Goal: Understand process/instructions: Learn how to perform a task or action

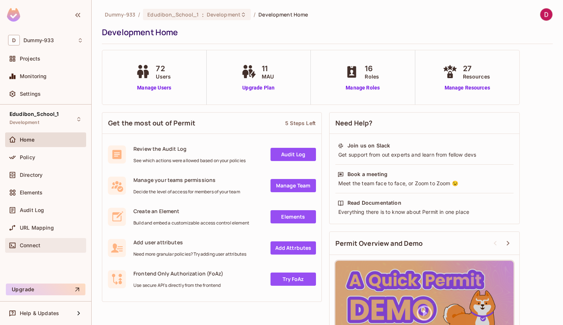
click at [37, 242] on span "Connect" at bounding box center [30, 245] width 21 height 6
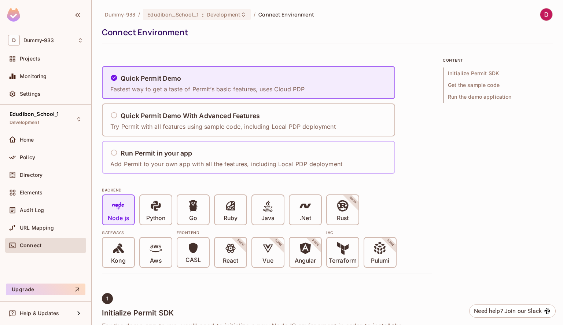
click at [200, 154] on div "Run Permit in your app" at bounding box center [226, 153] width 232 height 9
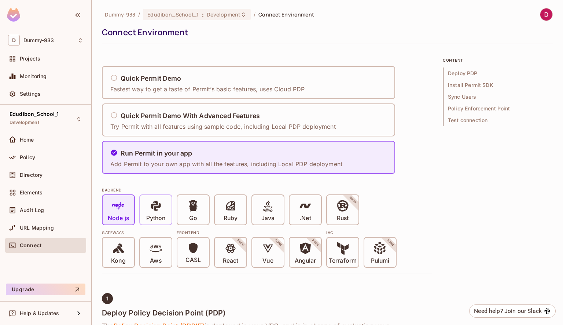
click at [147, 202] on span "Python" at bounding box center [155, 211] width 19 height 22
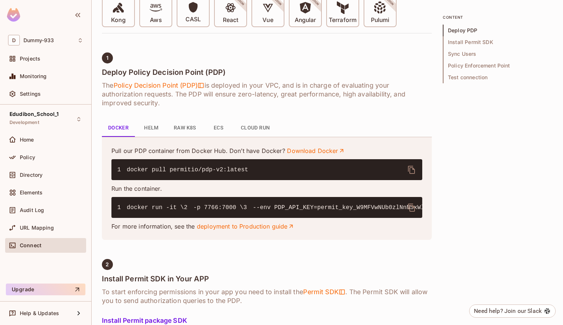
scroll to position [241, 0]
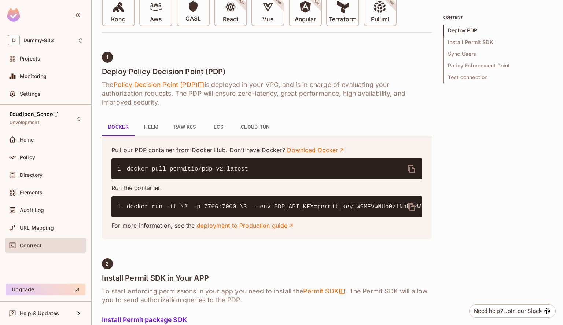
click at [412, 171] on icon "delete" at bounding box center [411, 169] width 9 height 9
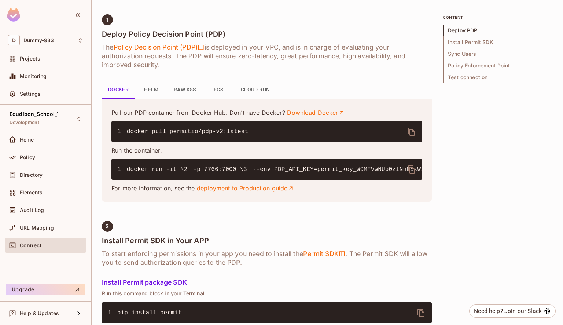
scroll to position [279, 0]
drag, startPoint x: 172, startPoint y: 169, endPoint x: 127, endPoint y: 167, distance: 45.6
click at [127, 167] on span "docker run -it \" at bounding box center [155, 169] width 57 height 7
copy span "docker run -it"
drag, startPoint x: 172, startPoint y: 176, endPoint x: 133, endPoint y: 177, distance: 38.9
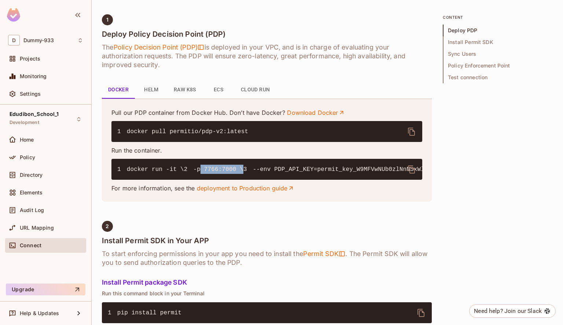
click at [133, 173] on code "1 docker run -it \ 2 -p 7766:7000 \ 3 --env PDP_API_KEY=permit_key_W9MFVwNUb0zl…" at bounding box center [482, 169] width 730 height 7
copy code "-p 7766:7000"
click at [220, 180] on pre "1 docker run -it \ 2 -p 7766:7000 \ 3 --env PDP_API_KEY=permit_key_W9MFVwNUb0zl…" at bounding box center [266, 169] width 311 height 21
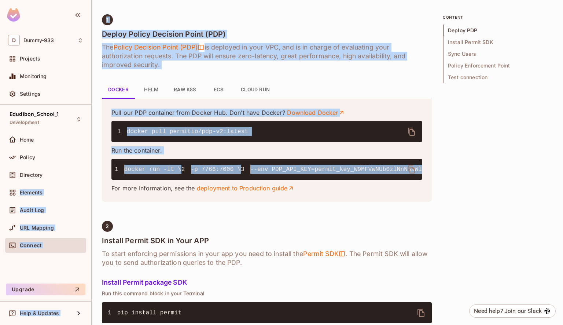
scroll to position [0, 0]
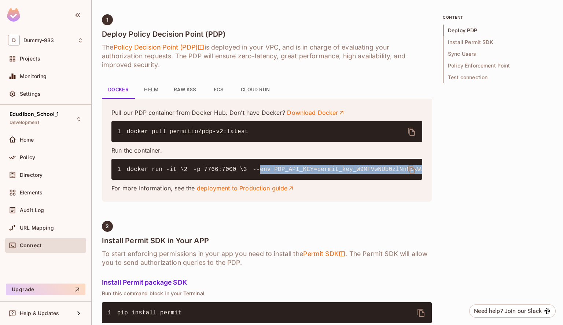
drag, startPoint x: 410, startPoint y: 187, endPoint x: 133, endPoint y: 186, distance: 276.2
click at [133, 173] on code "1 docker run -it \ 2 -p 7766:7000 \ 3 --env PDP_API_KEY=permit_key_W9MFVwNUb0zl…" at bounding box center [482, 169] width 730 height 7
copy code "--env PDP_API_KEY=permit_key_W9MFVwNUb0zlNnNSxWl2lk7mN9CSD4VL9ZsjZnyP3GzViafEYN…"
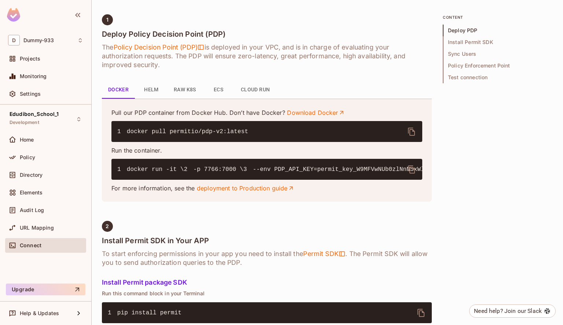
click at [202, 173] on code "1 docker run -it \ 2 -p 7766:7000 \ 3 --env PDP_API_KEY=permit_key_W9MFVwNUb0zl…" at bounding box center [482, 169] width 730 height 7
drag, startPoint x: 198, startPoint y: 195, endPoint x: 135, endPoint y: 196, distance: 63.1
click at [135, 173] on code "1 docker run -it \ 2 -p 7766:7000 \ 3 --env PDP_API_KEY=permit_key_W9MFVwNUb0zl…" at bounding box center [482, 169] width 730 height 7
copy code "--env PDP_DEBUG=True"
click at [205, 180] on pre "1 docker run -it \ 2 -p 7766:7000 \ 3 --env PDP_API_KEY=permit_key_W9MFVwNUb0zl…" at bounding box center [266, 169] width 311 height 21
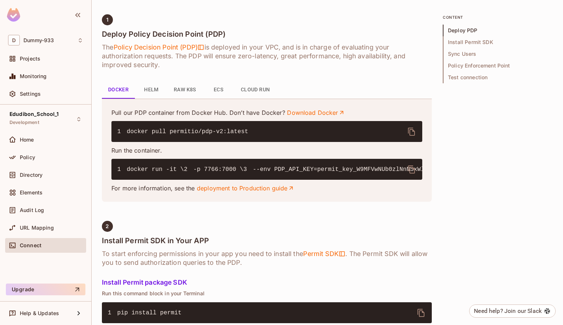
drag, startPoint x: 205, startPoint y: 203, endPoint x: 198, endPoint y: 203, distance: 7.0
click at [198, 180] on pre "1 docker run -it \ 2 -p 7766:7000 \ 3 --env PDP_API_KEY=permit_key_W9MFVwNUb0zl…" at bounding box center [266, 169] width 311 height 21
click at [211, 180] on pre "1 docker run -it \ 2 -p 7766:7000 \ 3 --env PDP_API_KEY=permit_key_W9MFVwNUb0zl…" at bounding box center [266, 169] width 311 height 21
drag, startPoint x: 204, startPoint y: 202, endPoint x: 133, endPoint y: 204, distance: 70.8
click at [133, 173] on code "1 docker run -it \ 2 -p 7766:7000 \ 3 --env PDP_API_KEY=permit_key_W9MFVwNUb0zl…" at bounding box center [482, 169] width 730 height 7
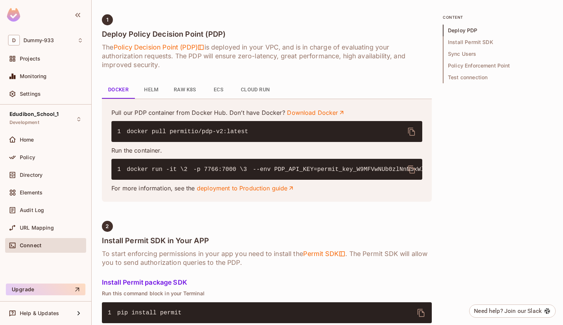
copy code "permitio/pdp-v2:latest"
